Goal: Information Seeking & Learning: Learn about a topic

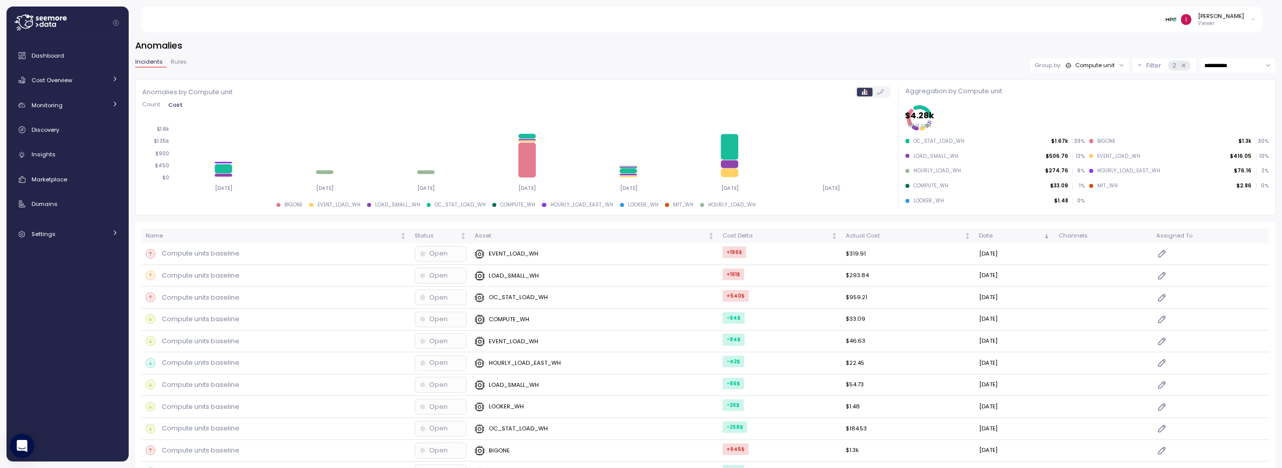
click at [1054, 66] on div "Group by: Compute unit" at bounding box center [1075, 65] width 80 height 8
click at [1069, 88] on p "Account" at bounding box center [1073, 87] width 25 height 8
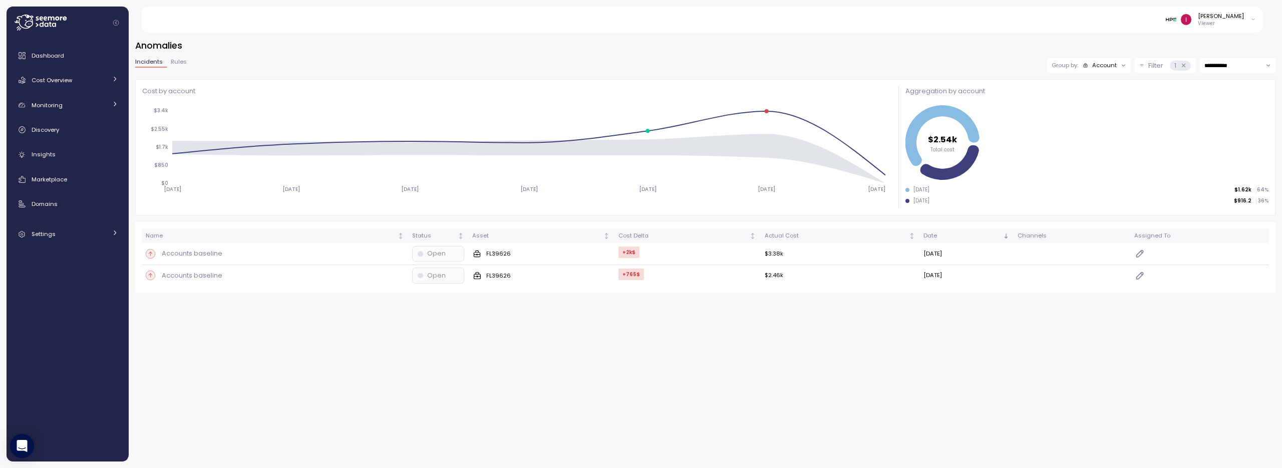
click at [1224, 20] on p "Viewer" at bounding box center [1221, 23] width 46 height 7
click at [1194, 144] on label "Disable API cache" at bounding box center [1206, 142] width 57 height 8
click at [175, 66] on button "Rules" at bounding box center [179, 63] width 24 height 9
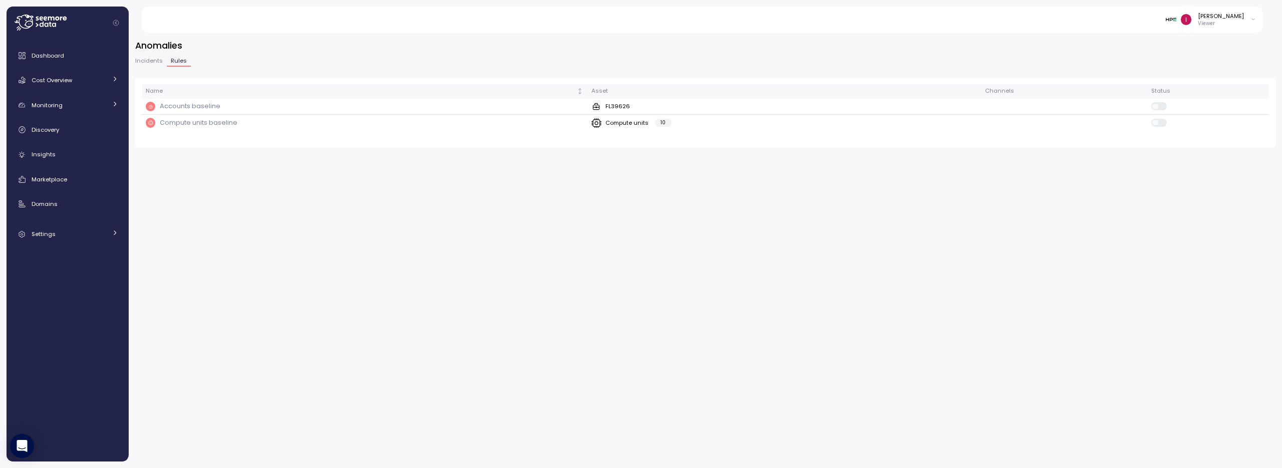
click at [149, 63] on span "Incidents" at bounding box center [149, 61] width 28 height 6
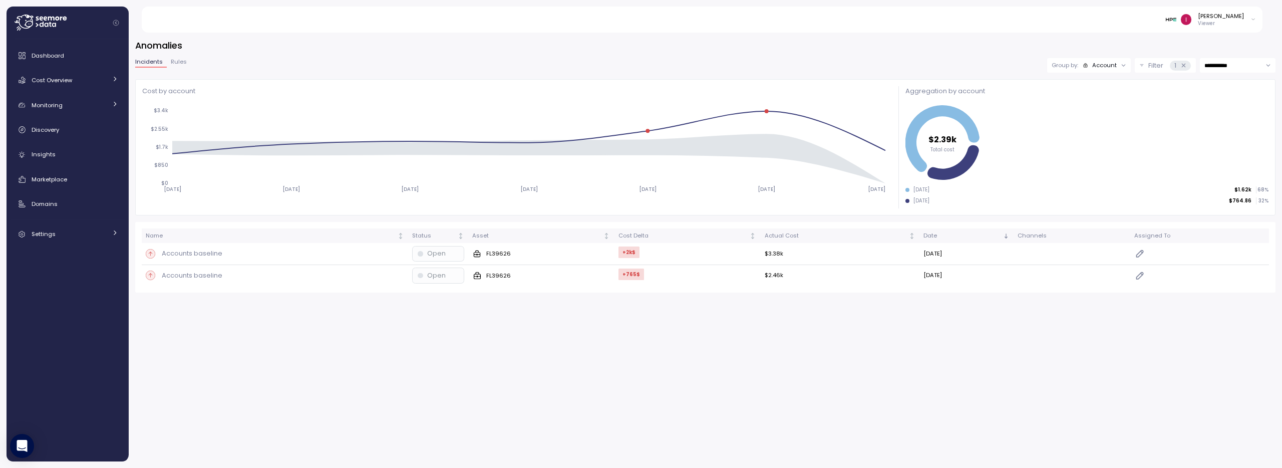
click at [1235, 64] on input "**********" at bounding box center [1238, 65] width 76 height 15
click at [1231, 124] on span "Last 14 days" at bounding box center [1222, 127] width 35 height 9
type input "**********"
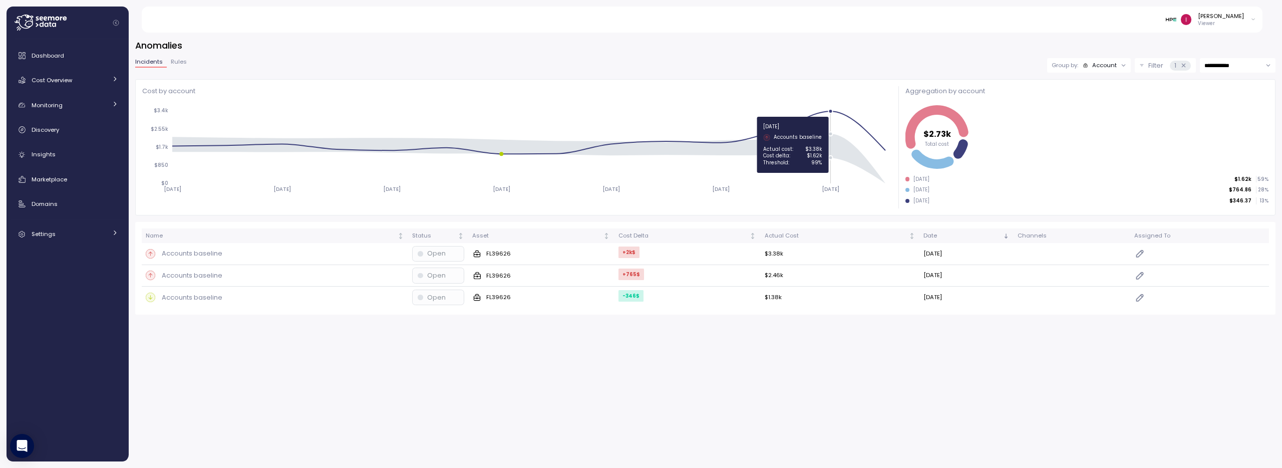
click at [830, 112] on circle at bounding box center [830, 111] width 4 height 4
click at [299, 258] on div "Accounts baseline" at bounding box center [275, 253] width 258 height 10
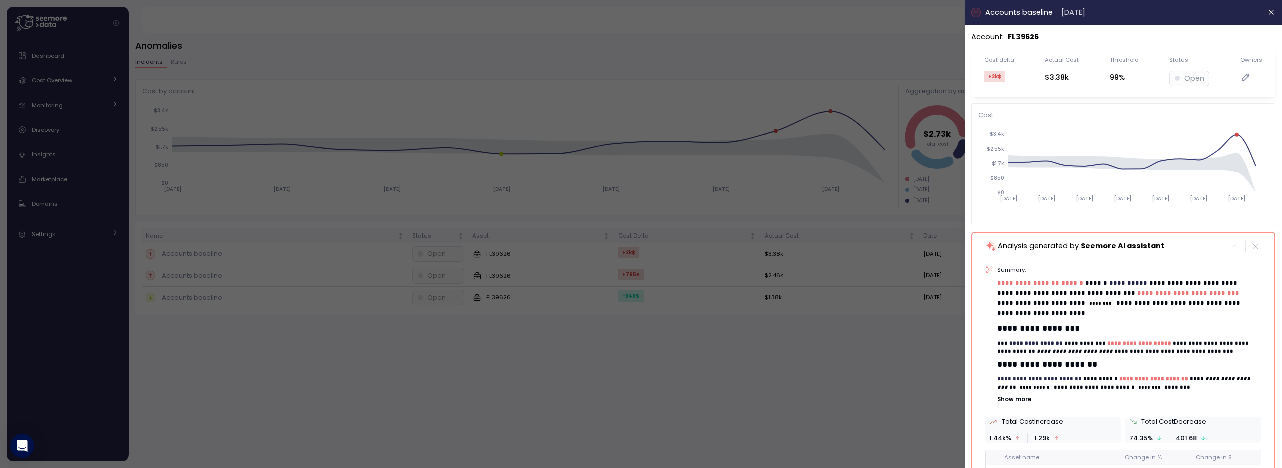
click at [874, 381] on div at bounding box center [641, 234] width 1282 height 468
